Goal: Transaction & Acquisition: Obtain resource

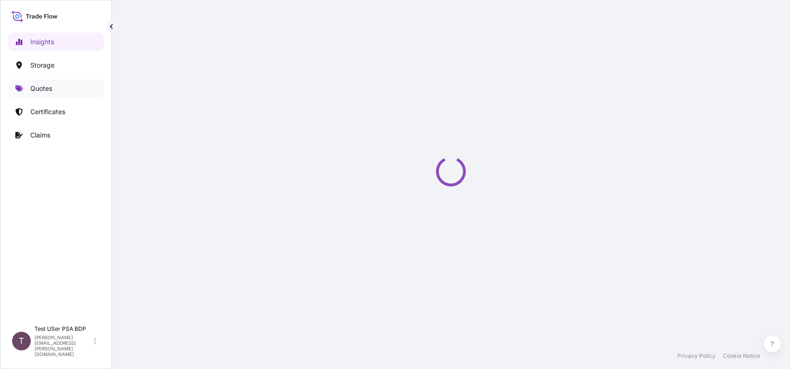
click at [52, 81] on link "Quotes" at bounding box center [56, 88] width 96 height 19
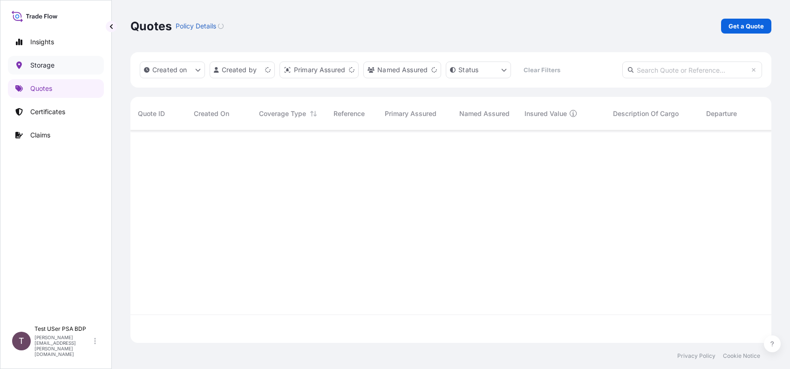
scroll to position [208, 631]
click at [736, 26] on p "Get a Quote" at bounding box center [745, 25] width 35 height 9
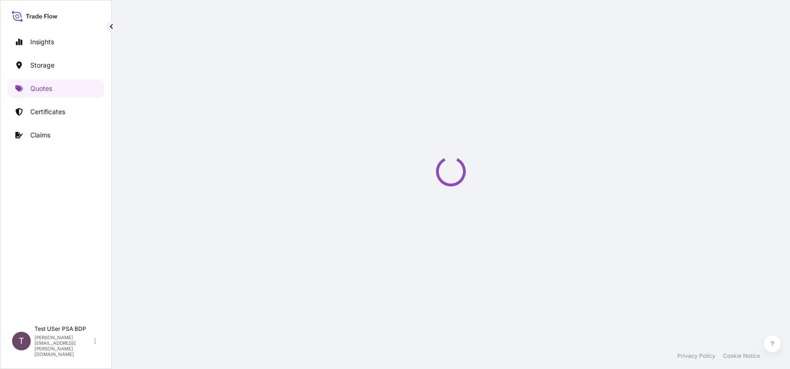
select select "Water"
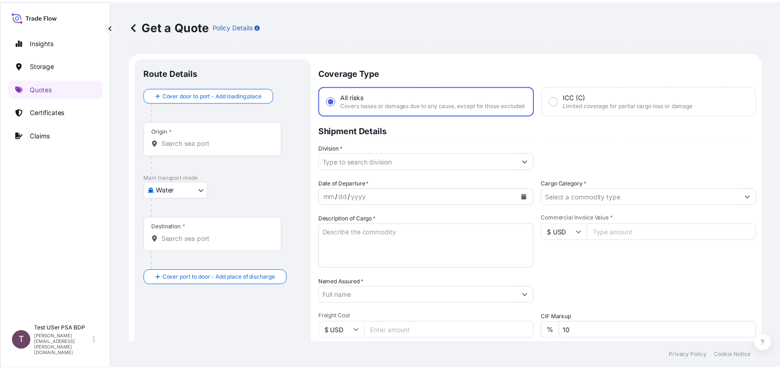
scroll to position [15, 0]
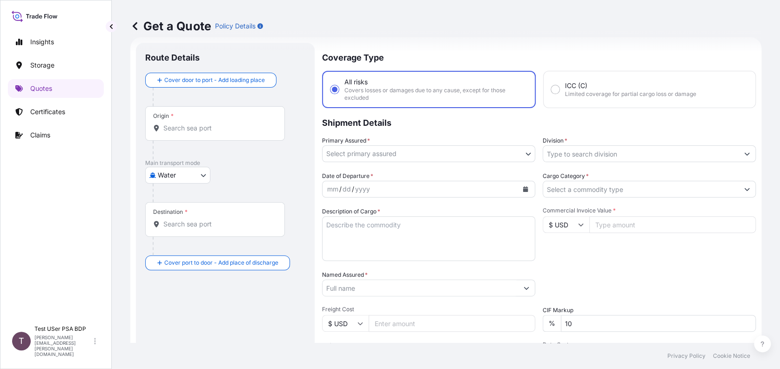
click at [746, 190] on form "Route Details Cover door to port - Add loading place Place of loading Road / [G…" at bounding box center [445, 257] width 631 height 440
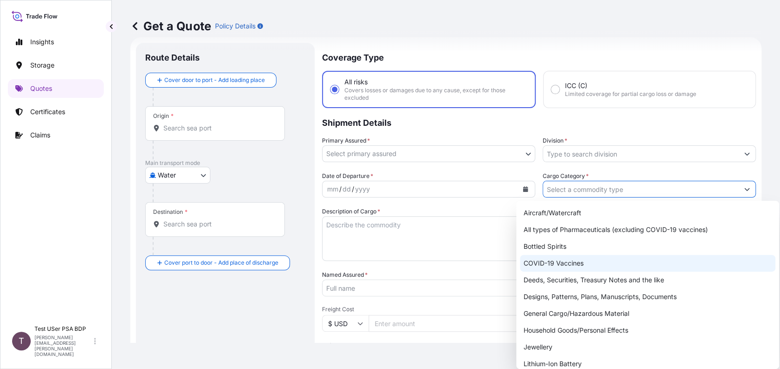
click at [588, 263] on div "COVID-19 Vaccines" at bounding box center [648, 263] width 256 height 17
type input "COVID-19 Vaccines"
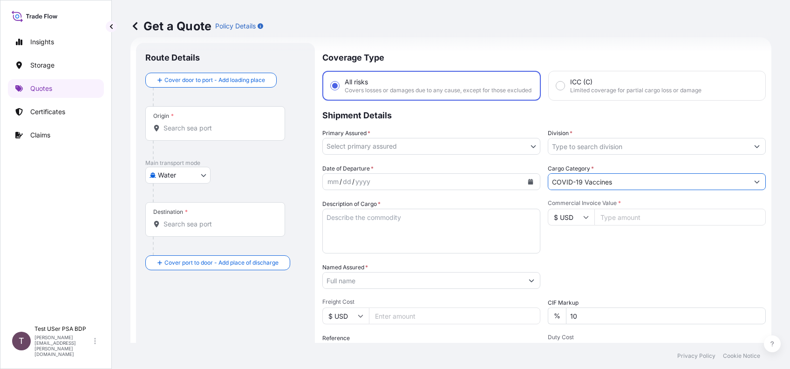
drag, startPoint x: 608, startPoint y: 186, endPoint x: 530, endPoint y: 191, distance: 77.9
click at [530, 191] on div "Date of Departure * mm / dd / yyyy Cargo Category * [MEDICAL_DATA] Vaccines Des…" at bounding box center [543, 279] width 443 height 231
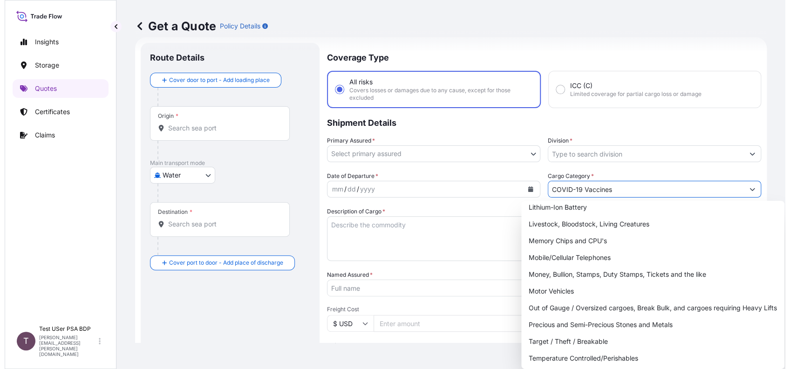
scroll to position [165, 0]
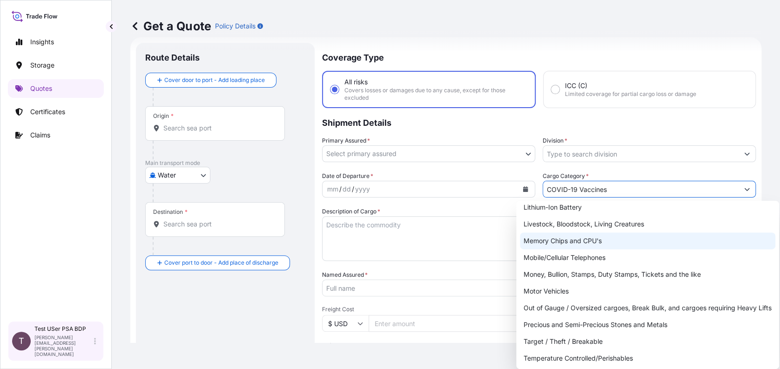
click at [93, 350] on div "Test USer PSA BDP [PERSON_NAME][EMAIL_ADDRESS][PERSON_NAME][DOMAIN_NAME]" at bounding box center [66, 341] width 65 height 32
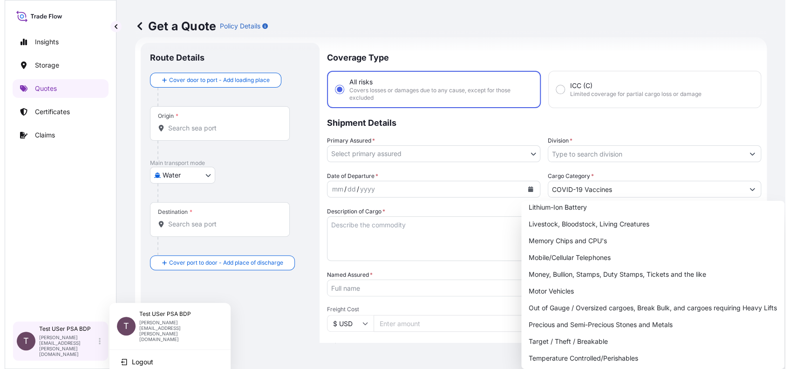
scroll to position [0, 0]
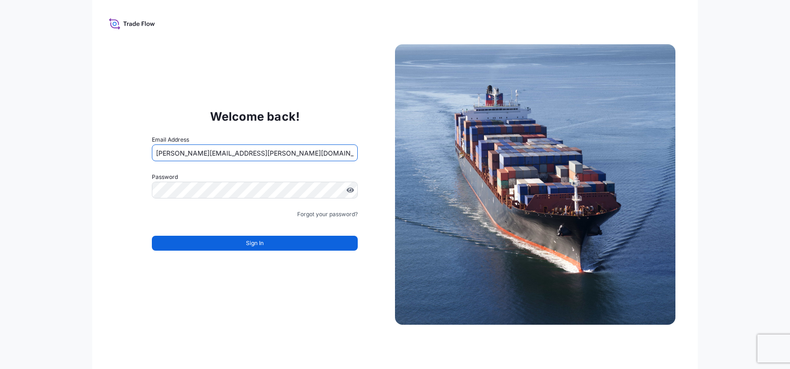
click at [208, 153] on input "[PERSON_NAME][EMAIL_ADDRESS][PERSON_NAME][DOMAIN_NAME]" at bounding box center [255, 152] width 206 height 17
type input "[PERSON_NAME][EMAIL_ADDRESS][PERSON_NAME][DOMAIN_NAME]"
click at [306, 256] on form "Email Address [PERSON_NAME][EMAIL_ADDRESS][PERSON_NAME][DOMAIN_NAME] Password M…" at bounding box center [255, 198] width 206 height 127
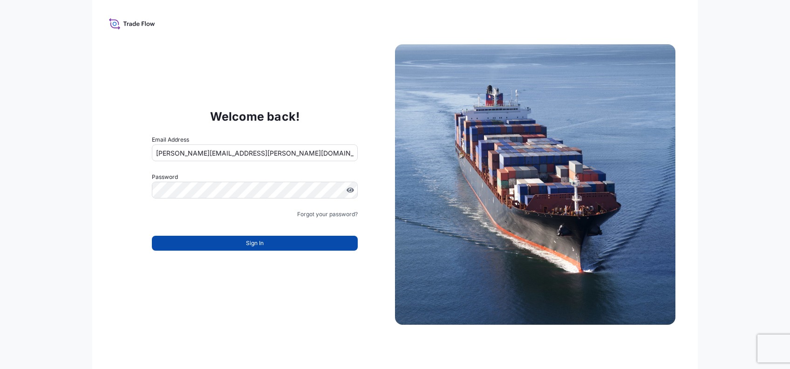
click at [306, 245] on button "Sign In" at bounding box center [255, 243] width 206 height 15
